Goal: Information Seeking & Learning: Learn about a topic

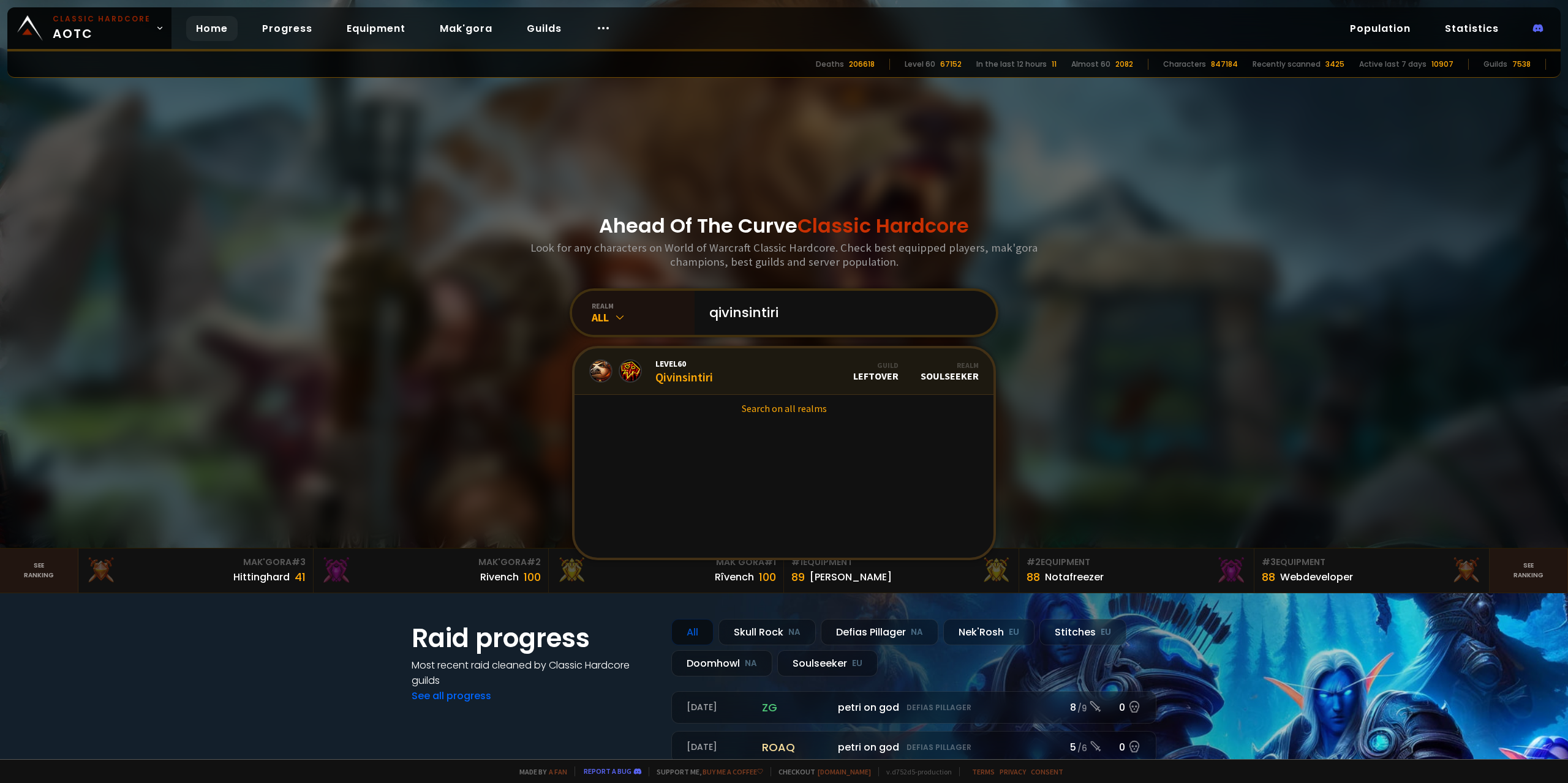
type input "qivinsintiri"
click at [694, 378] on div "Level 60 Qivinsintiri" at bounding box center [684, 371] width 58 height 26
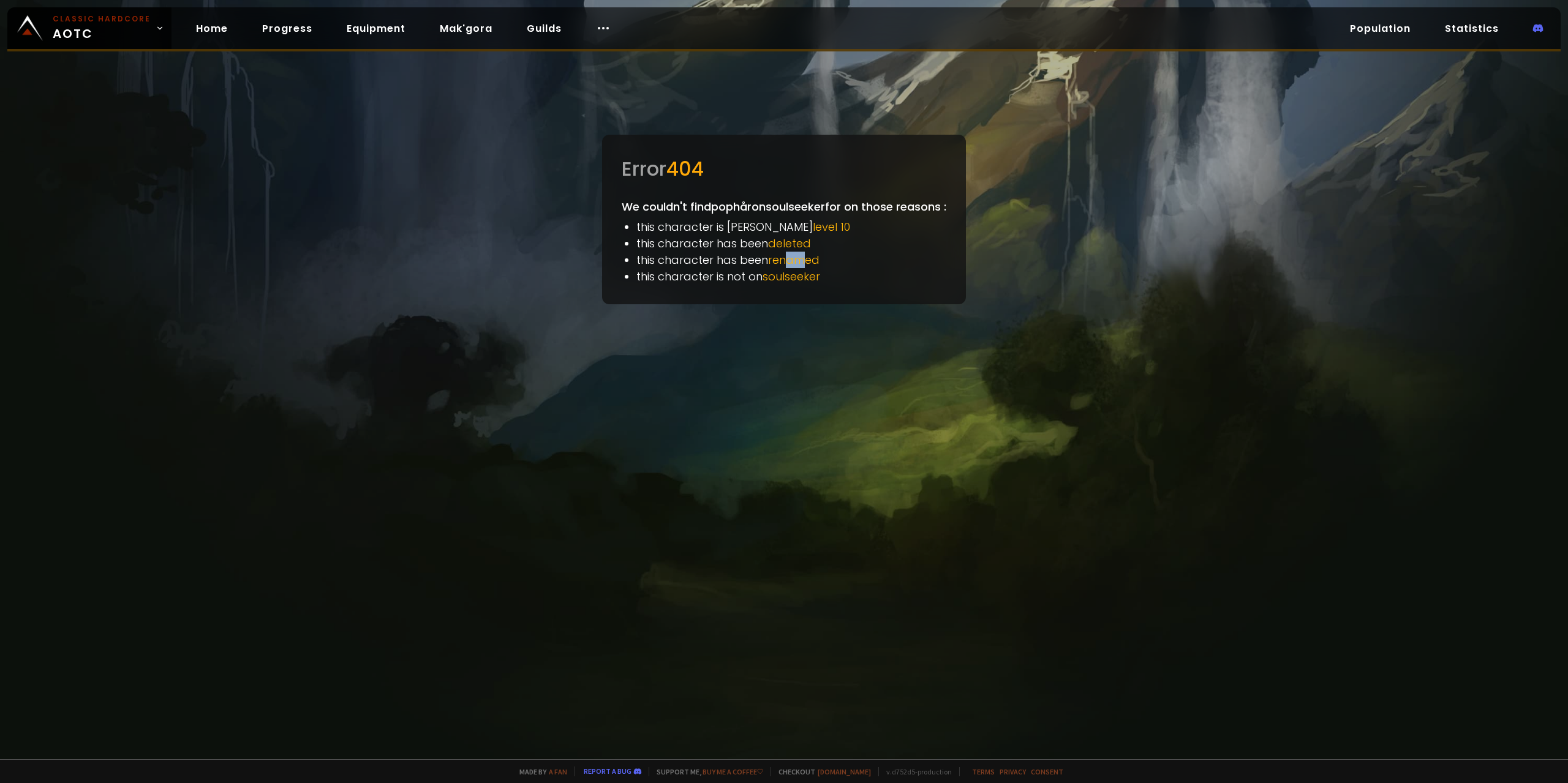
drag, startPoint x: 790, startPoint y: 263, endPoint x: 798, endPoint y: 264, distance: 8.1
click at [798, 264] on span "renamed" at bounding box center [793, 260] width 51 height 15
drag, startPoint x: 787, startPoint y: 246, endPoint x: 801, endPoint y: 246, distance: 14.0
click at [801, 246] on span "deleted" at bounding box center [789, 243] width 43 height 15
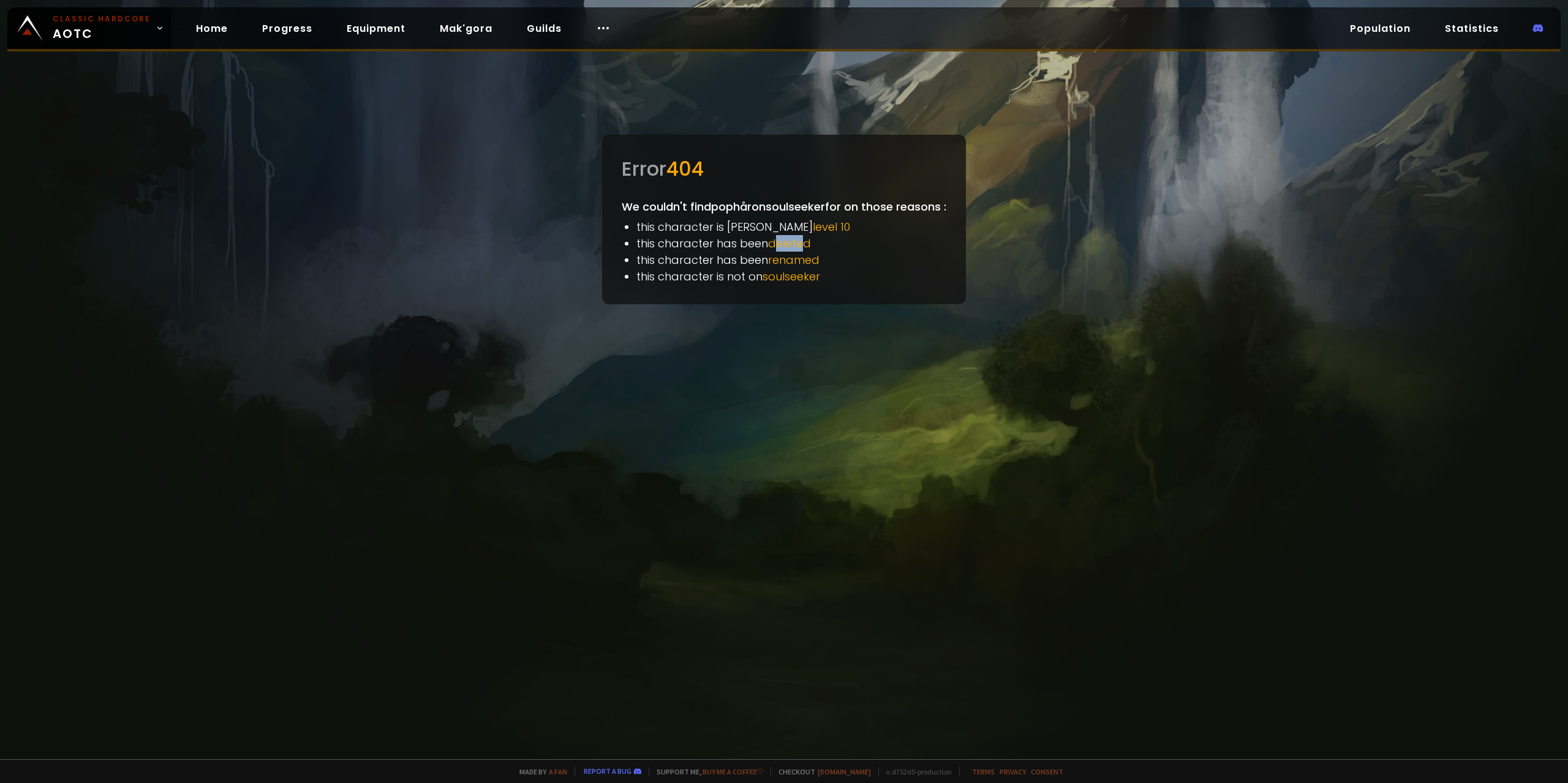
click at [801, 246] on span "deleted" at bounding box center [789, 243] width 43 height 15
drag, startPoint x: 789, startPoint y: 282, endPoint x: 811, endPoint y: 284, distance: 22.1
click at [811, 284] on span "soulseeker" at bounding box center [791, 276] width 58 height 15
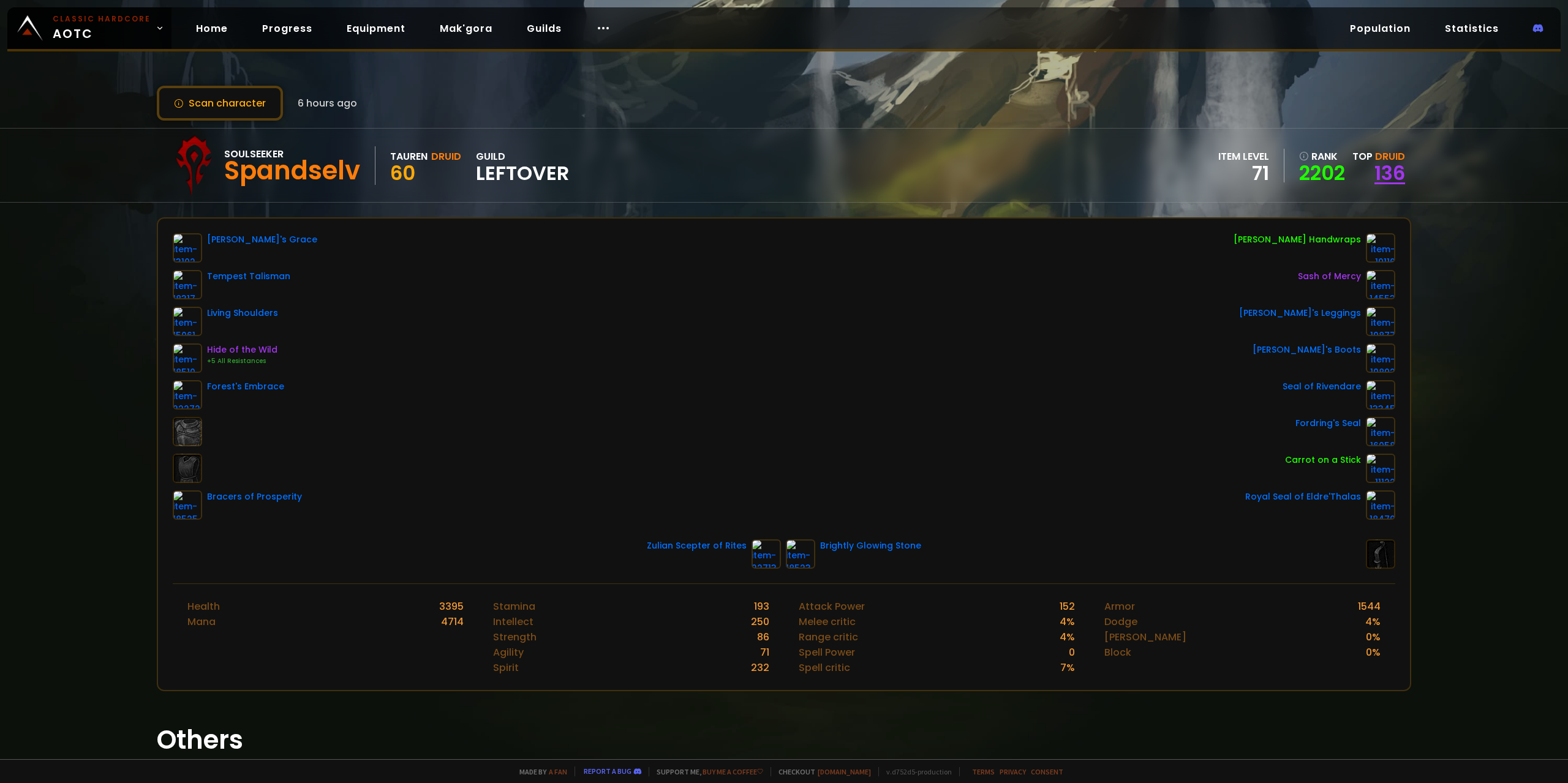
click at [1379, 166] on link "136" at bounding box center [1389, 172] width 31 height 28
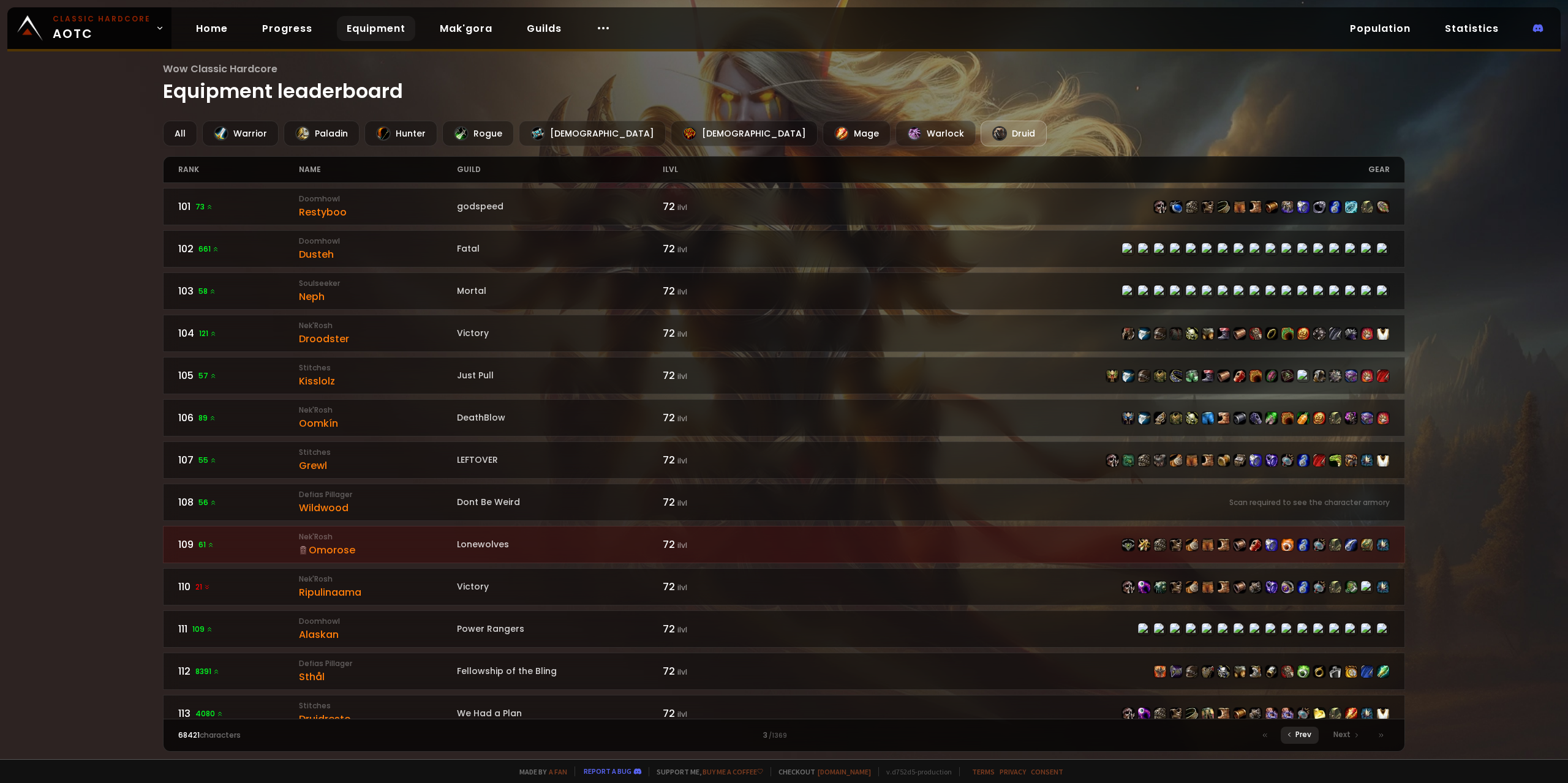
click at [1297, 729] on span "Prev" at bounding box center [1303, 734] width 16 height 11
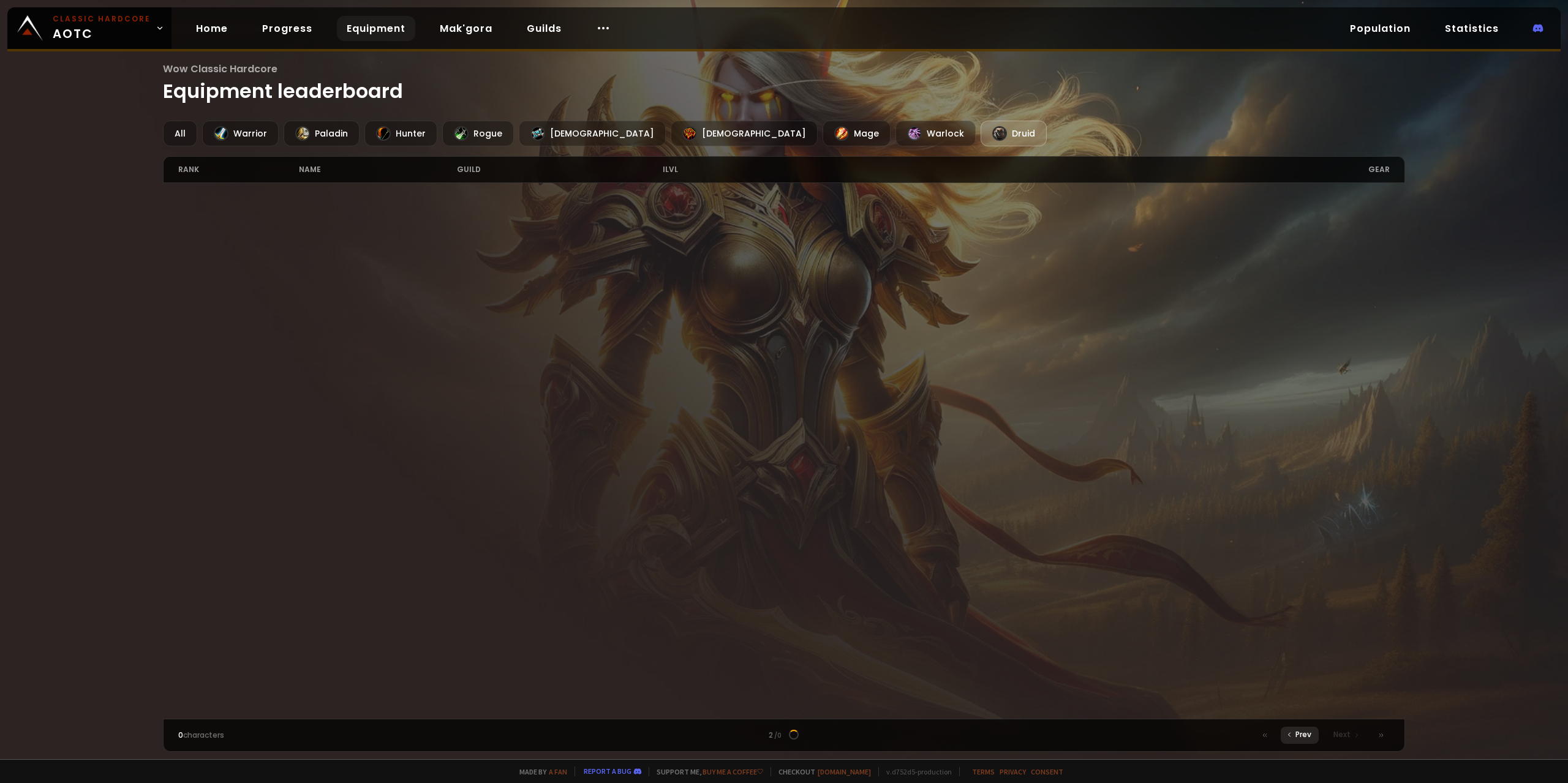
click at [1298, 736] on span "Prev" at bounding box center [1303, 734] width 16 height 11
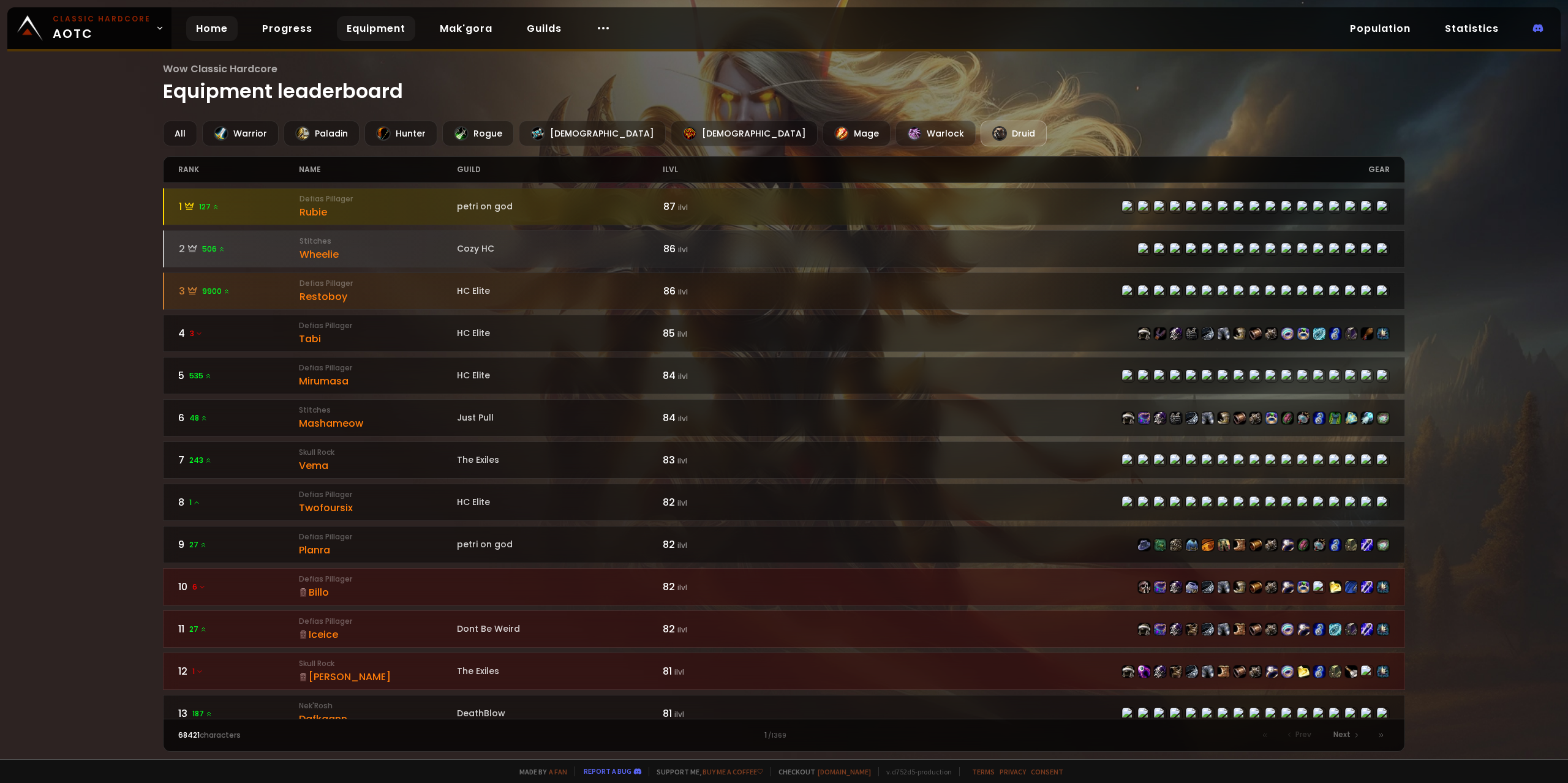
click at [228, 33] on link "Home" at bounding box center [212, 28] width 51 height 25
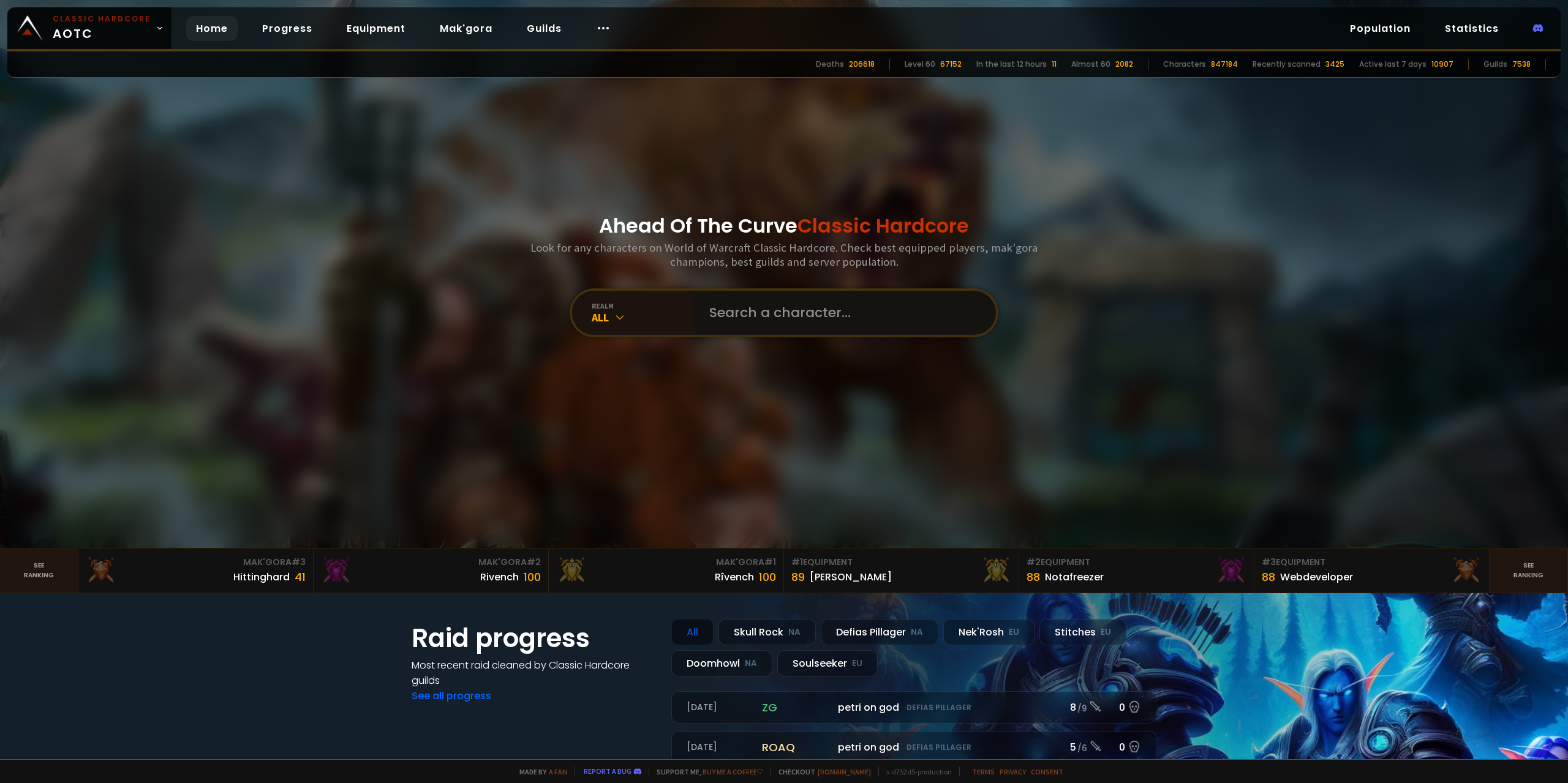
click at [789, 322] on input "text" at bounding box center [842, 313] width 279 height 44
type input "pophår"
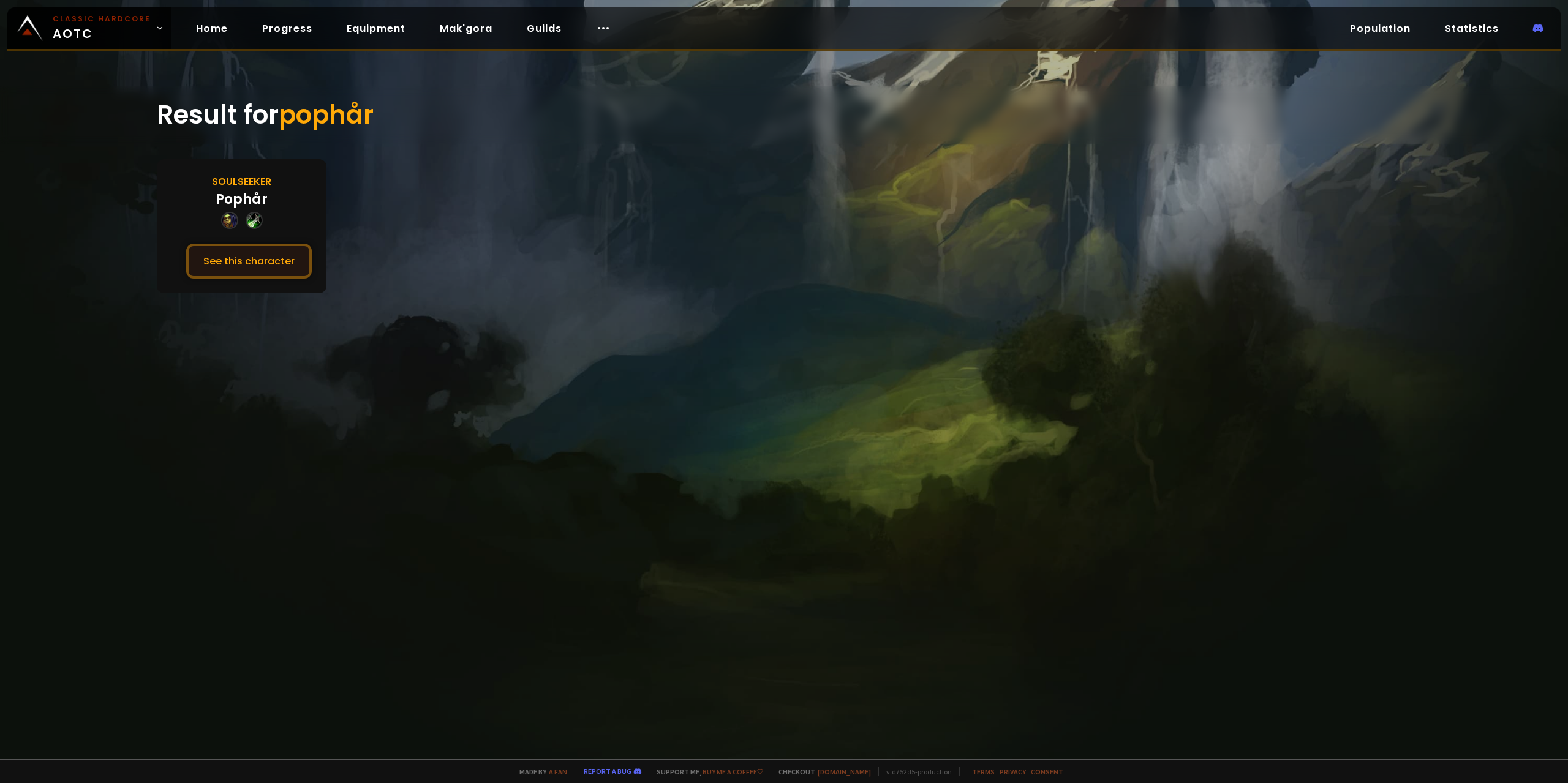
click at [249, 262] on button "See this character" at bounding box center [249, 261] width 126 height 35
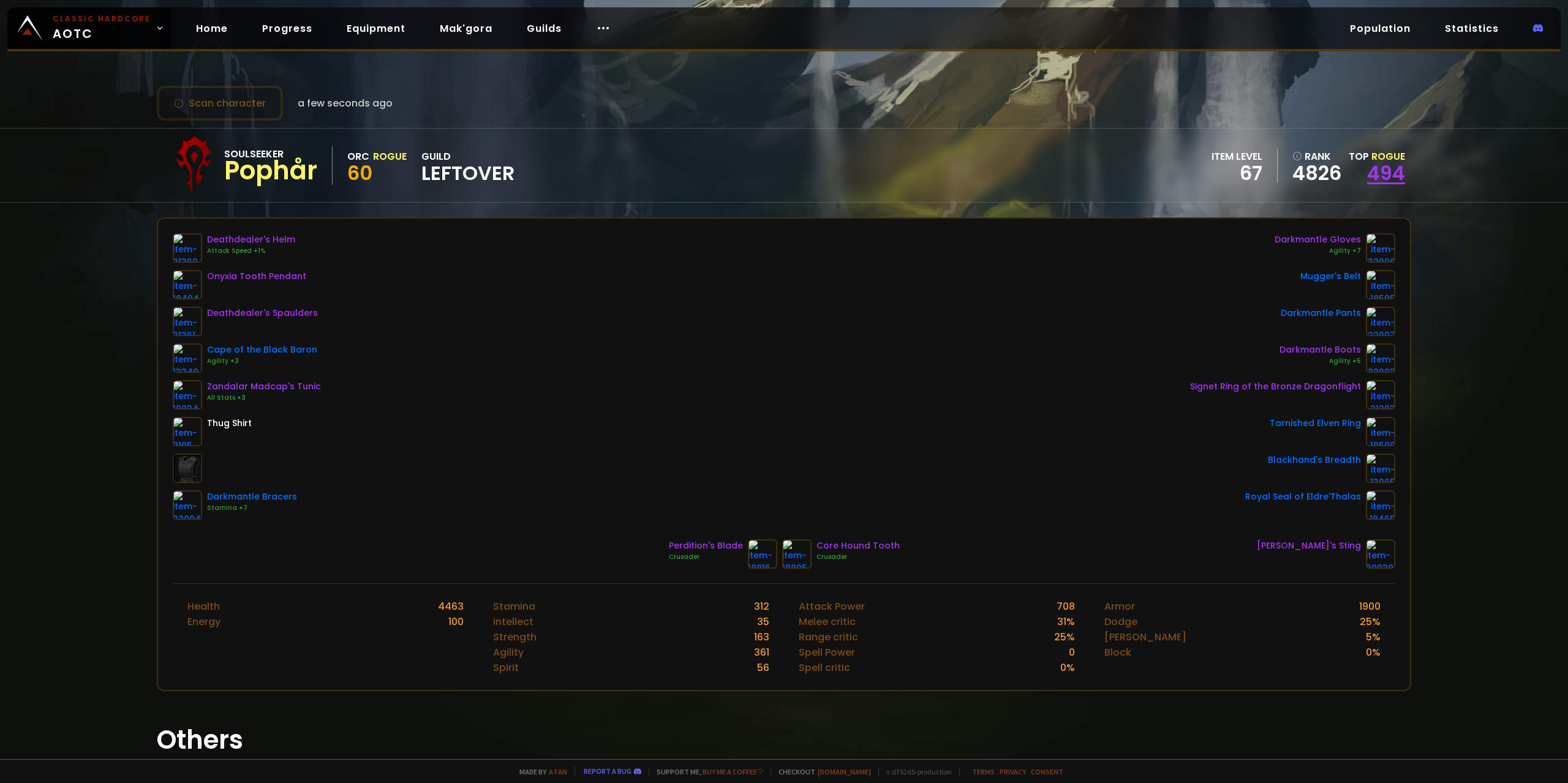
click at [1372, 168] on link "494" at bounding box center [1386, 172] width 38 height 28
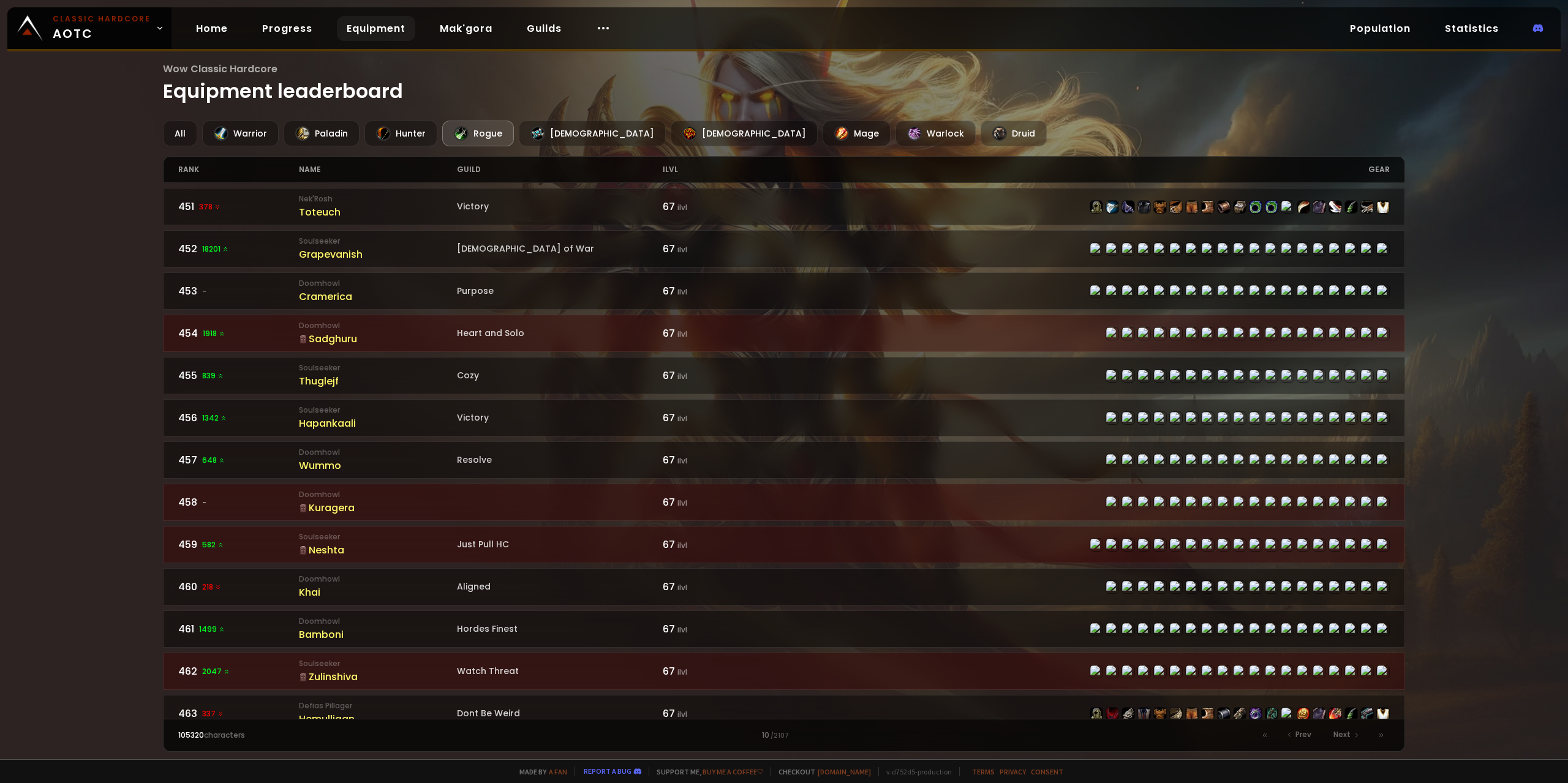
scroll to position [1582, 0]
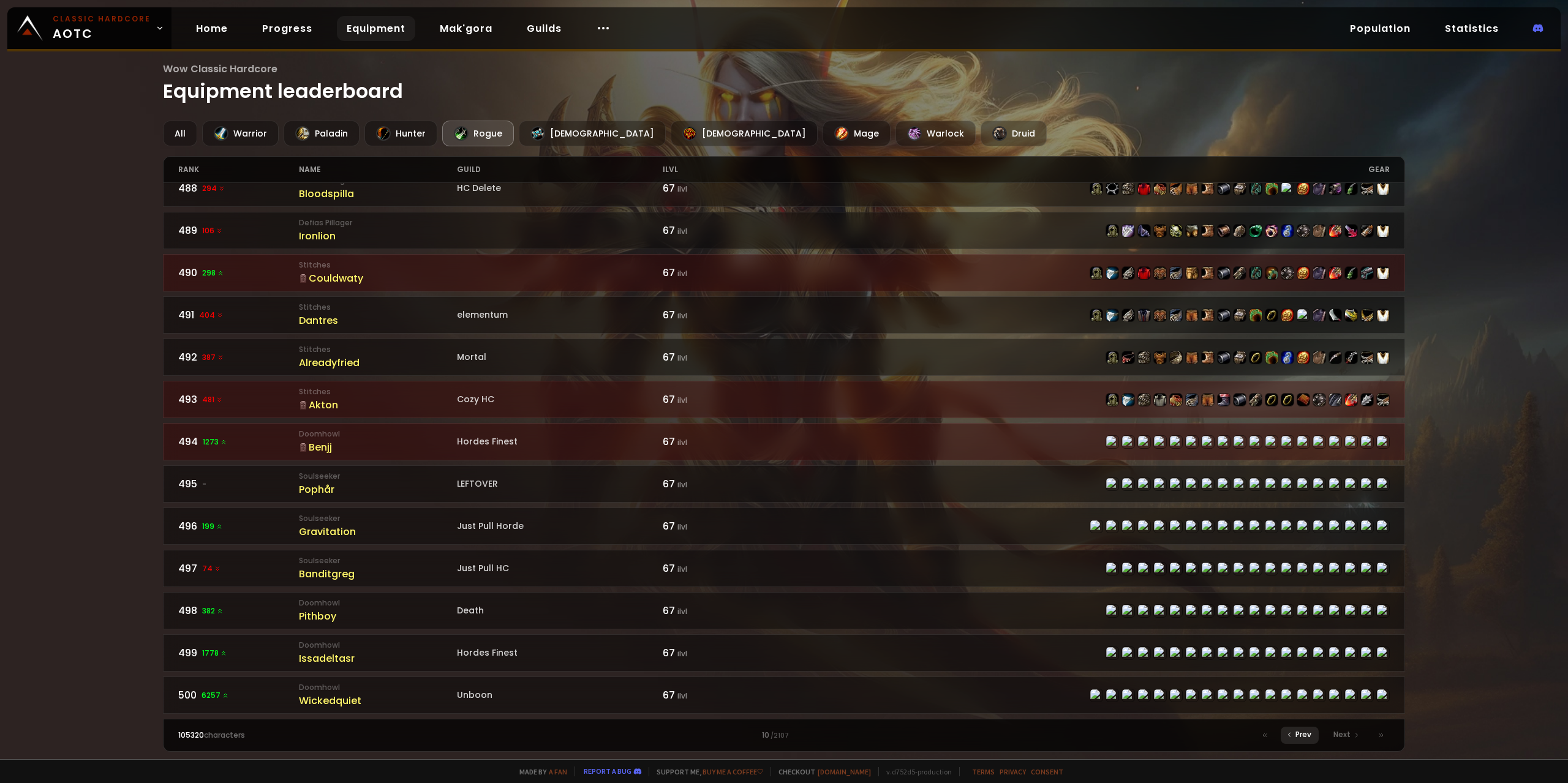
click at [1301, 737] on span "Prev" at bounding box center [1303, 734] width 16 height 11
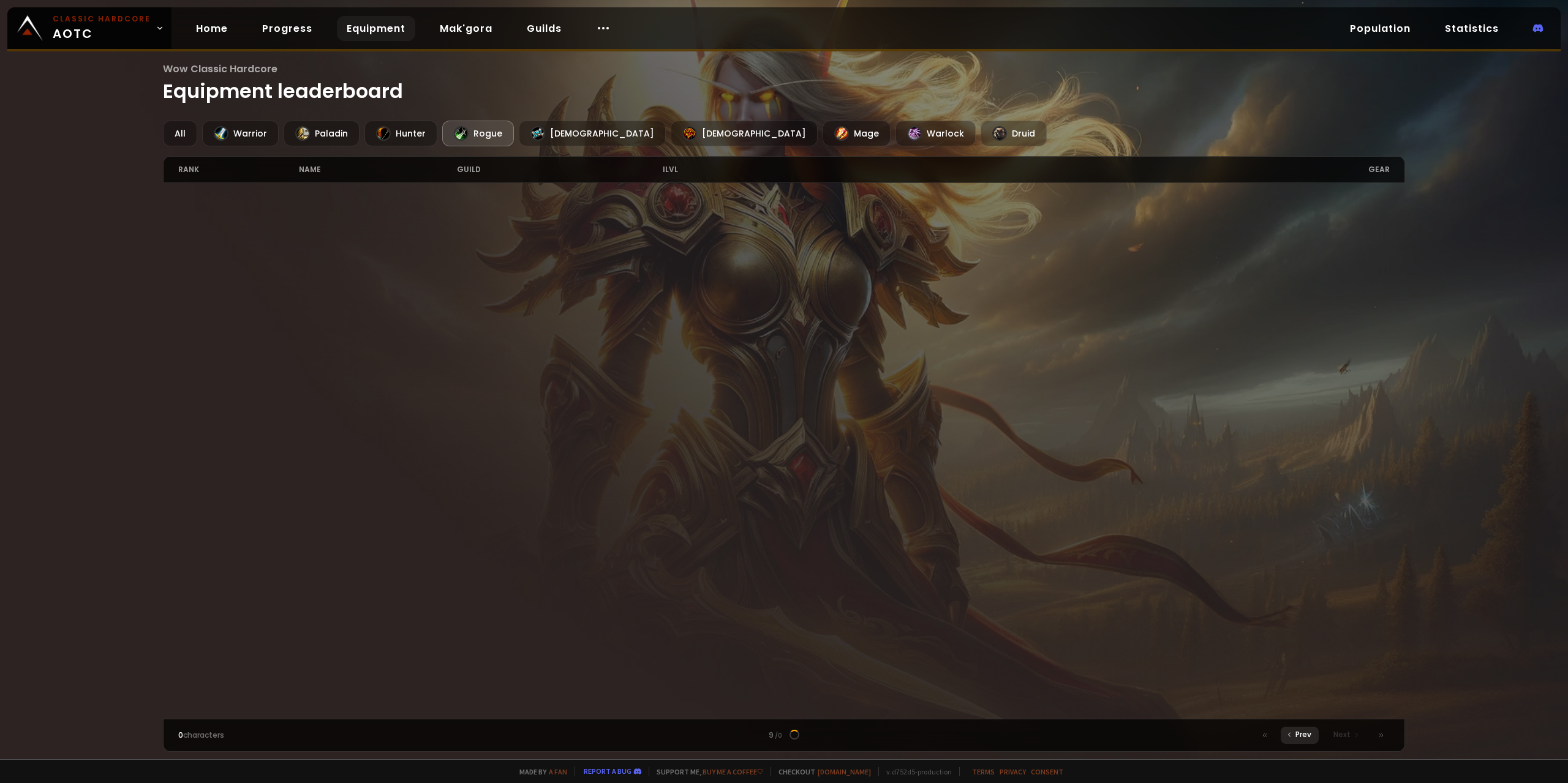
click at [1301, 737] on span "Prev" at bounding box center [1303, 734] width 16 height 11
click at [1301, 736] on span "Prev" at bounding box center [1303, 734] width 16 height 11
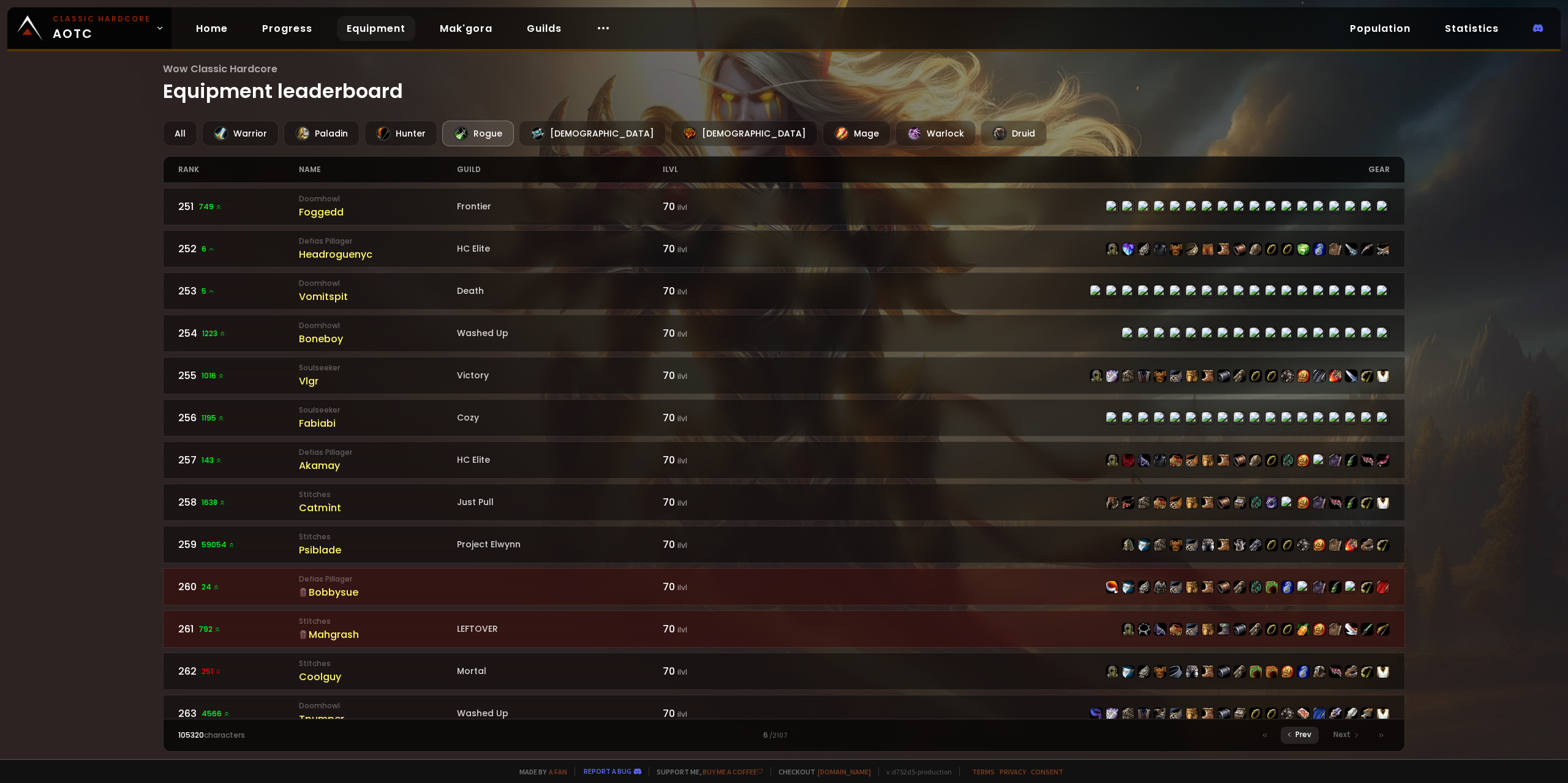
click at [1301, 736] on span "Prev" at bounding box center [1303, 734] width 16 height 11
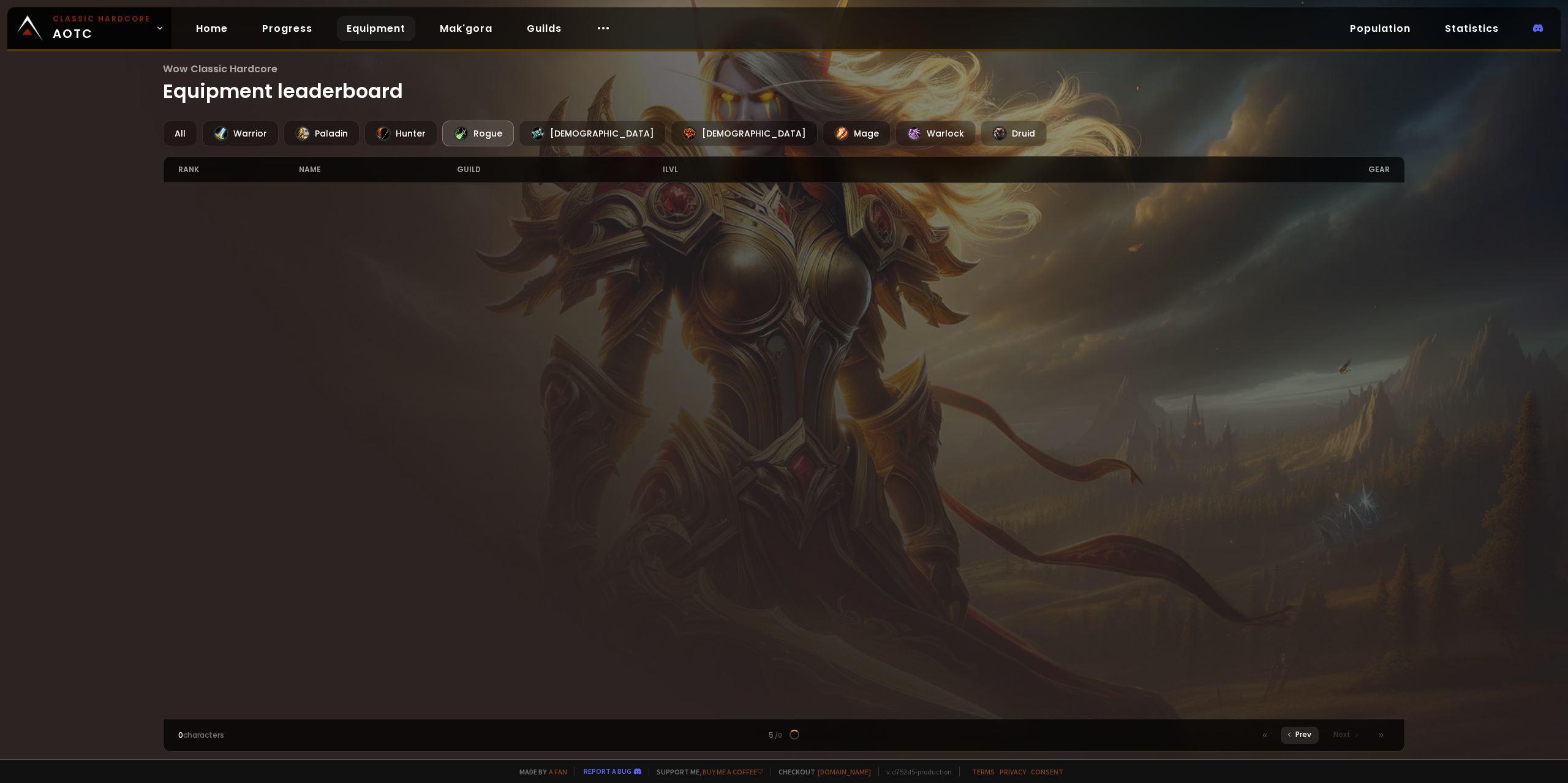
click at [1301, 736] on span "Prev" at bounding box center [1303, 734] width 16 height 11
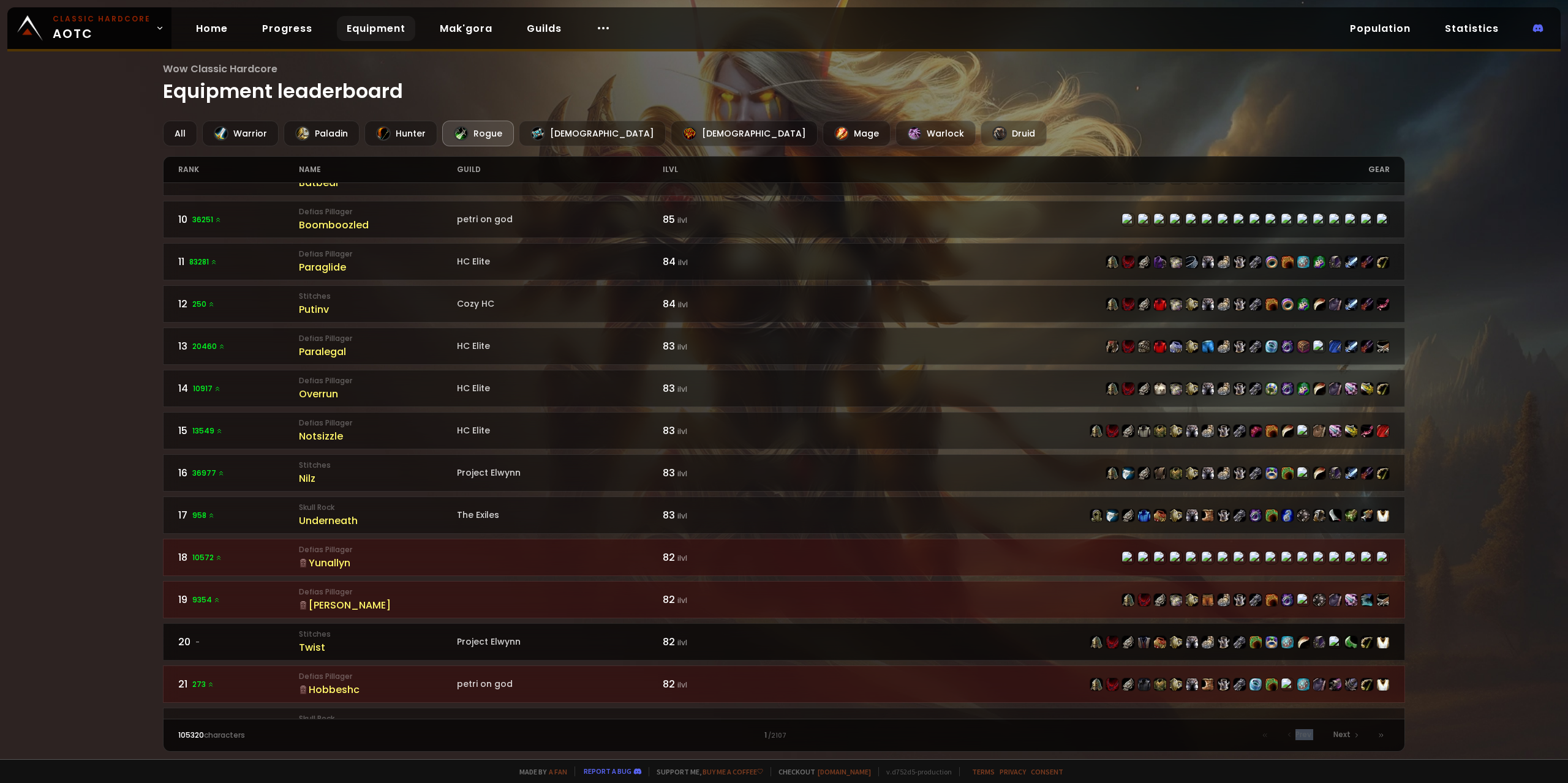
scroll to position [490, 0]
